Goal: Use online tool/utility: Utilize a website feature to perform a specific function

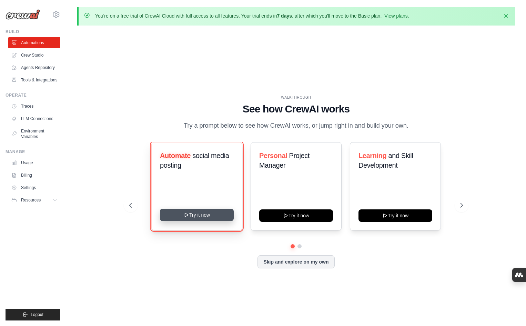
click at [200, 215] on button "Try it now" at bounding box center [197, 215] width 74 height 12
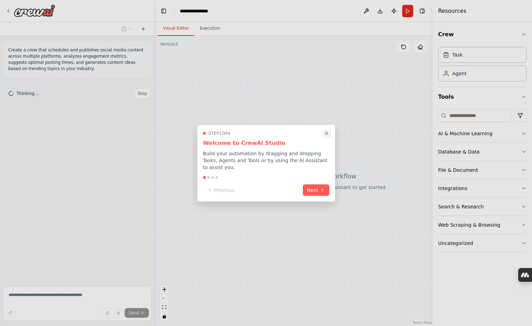
click at [325, 136] on icon "Close walkthrough" at bounding box center [326, 133] width 6 height 6
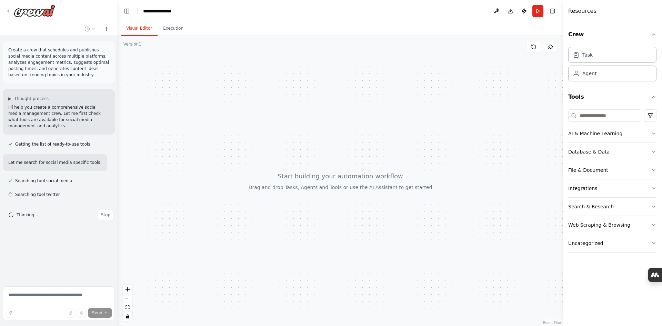
drag, startPoint x: 153, startPoint y: 208, endPoint x: 118, endPoint y: 210, distance: 35.3
click at [118, 210] on div "**********" at bounding box center [331, 163] width 662 height 326
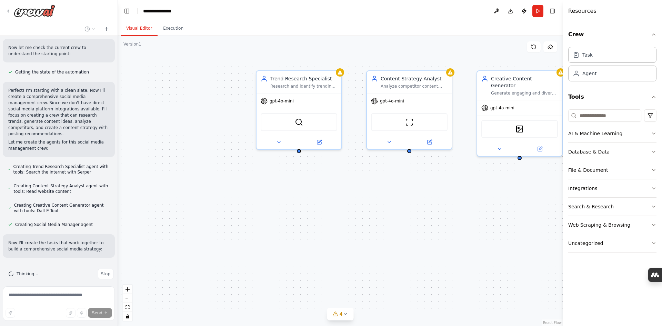
scroll to position [331, 0]
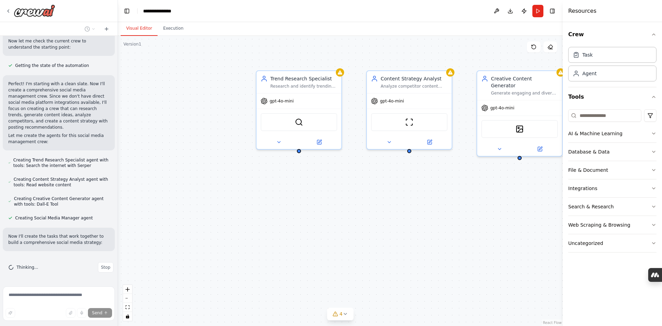
drag, startPoint x: 35, startPoint y: 14, endPoint x: 161, endPoint y: 74, distance: 139.3
click at [161, 74] on div "Trend Research Specialist Research and identify trending topics, hashtags, and …" at bounding box center [340, 181] width 445 height 290
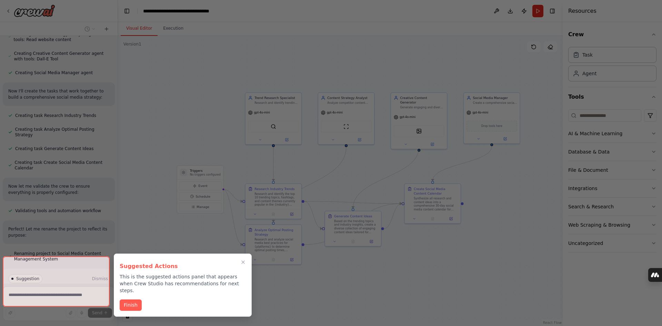
scroll to position [525, 0]
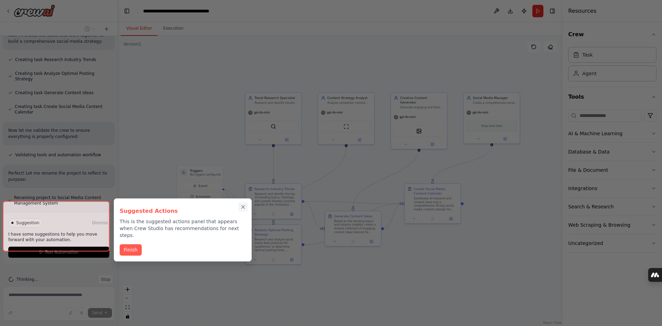
click at [243, 206] on icon "Close walkthrough" at bounding box center [243, 207] width 3 height 3
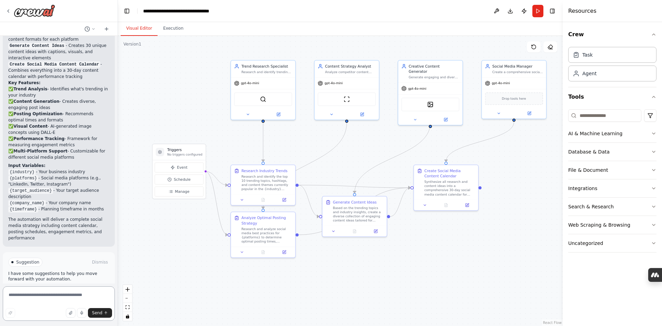
scroll to position [846, 0]
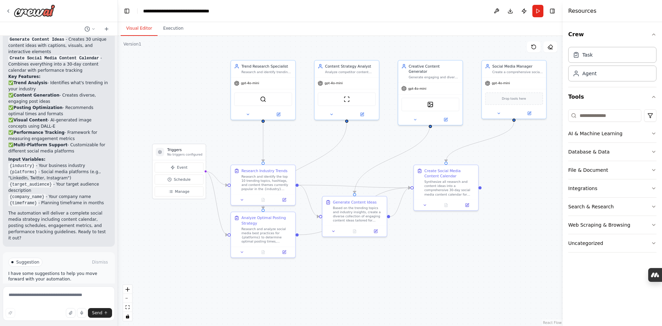
click at [69, 289] on span "Run Automation" at bounding box center [61, 292] width 33 height 6
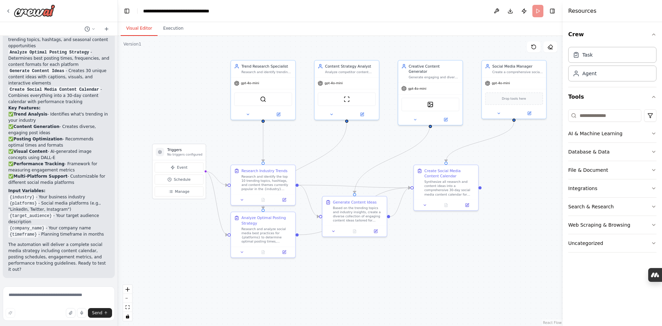
scroll to position [790, 0]
